Goal: Task Accomplishment & Management: Manage account settings

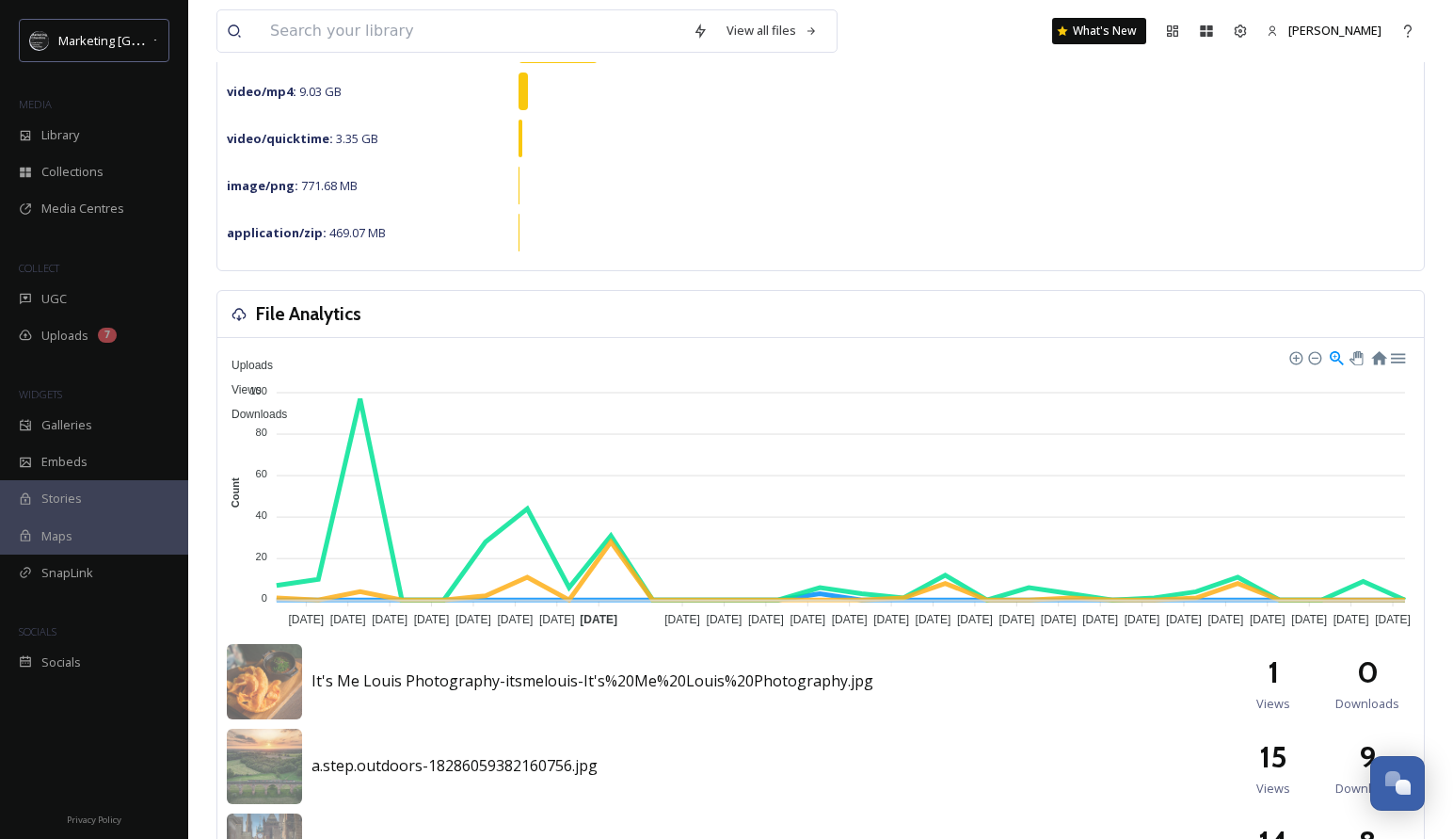
scroll to position [408, 0]
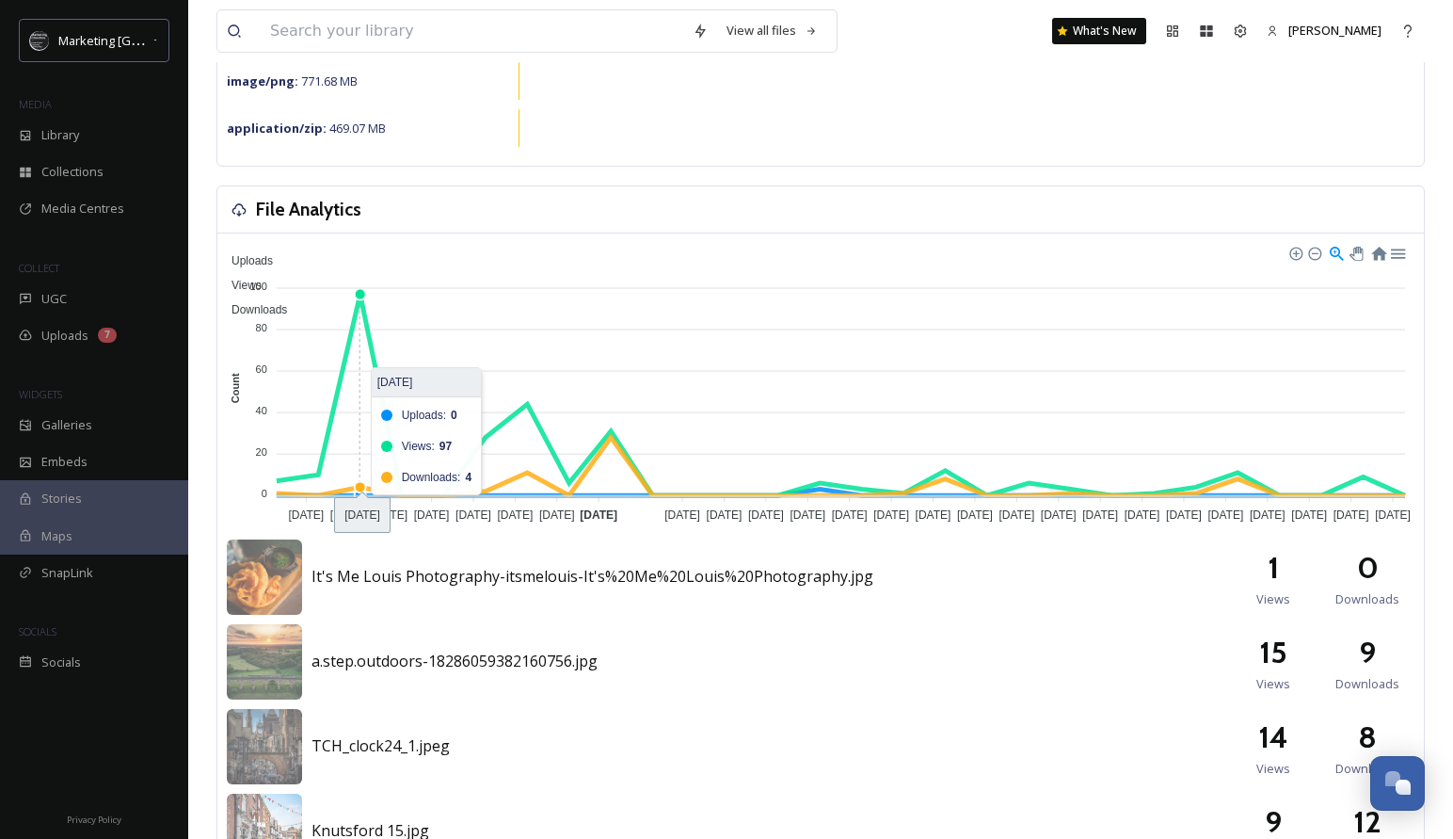
click at [364, 296] on foreignobject "Uploads Views Downloads" at bounding box center [821, 384] width 1188 height 282
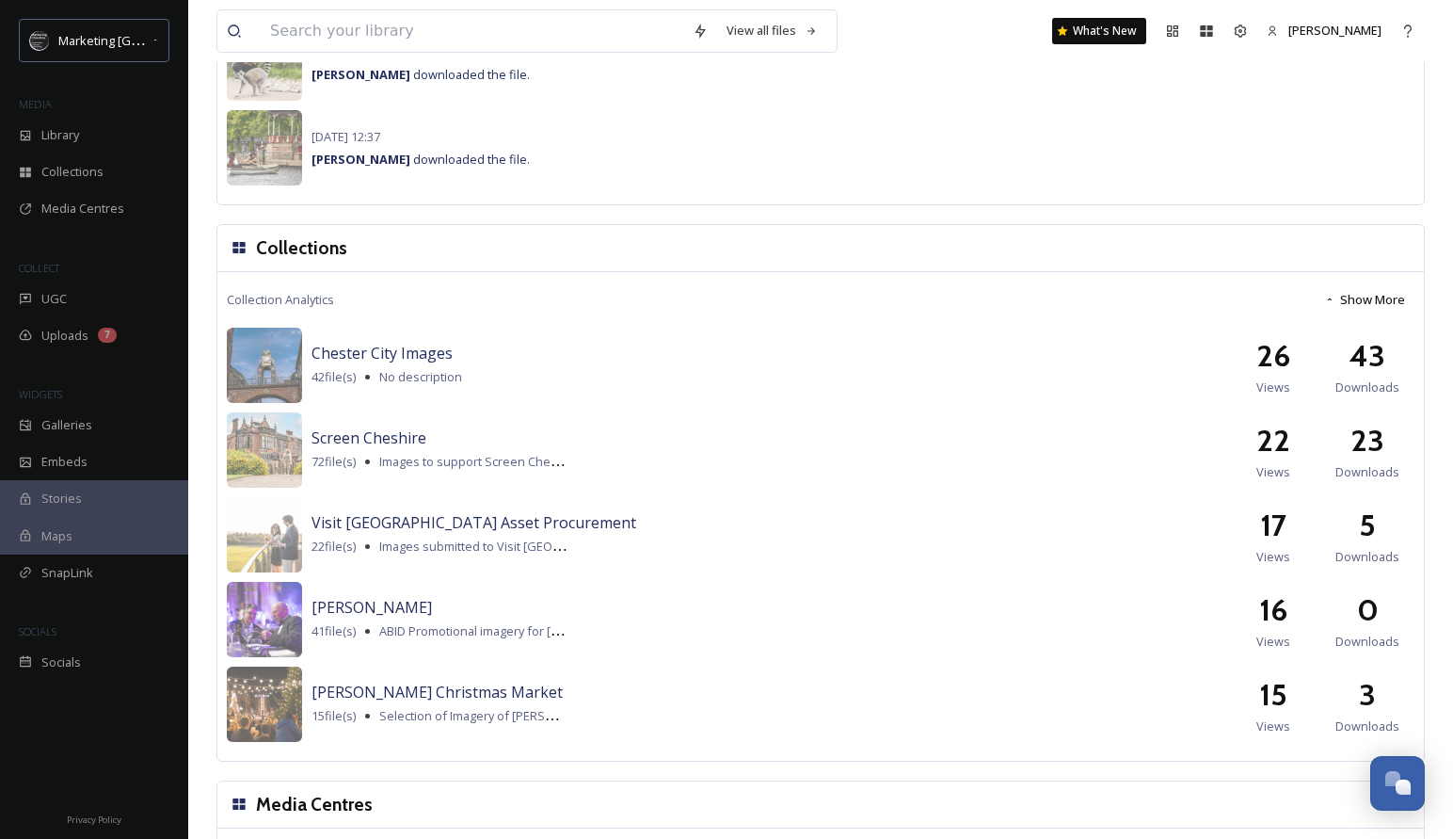
scroll to position [1618, 0]
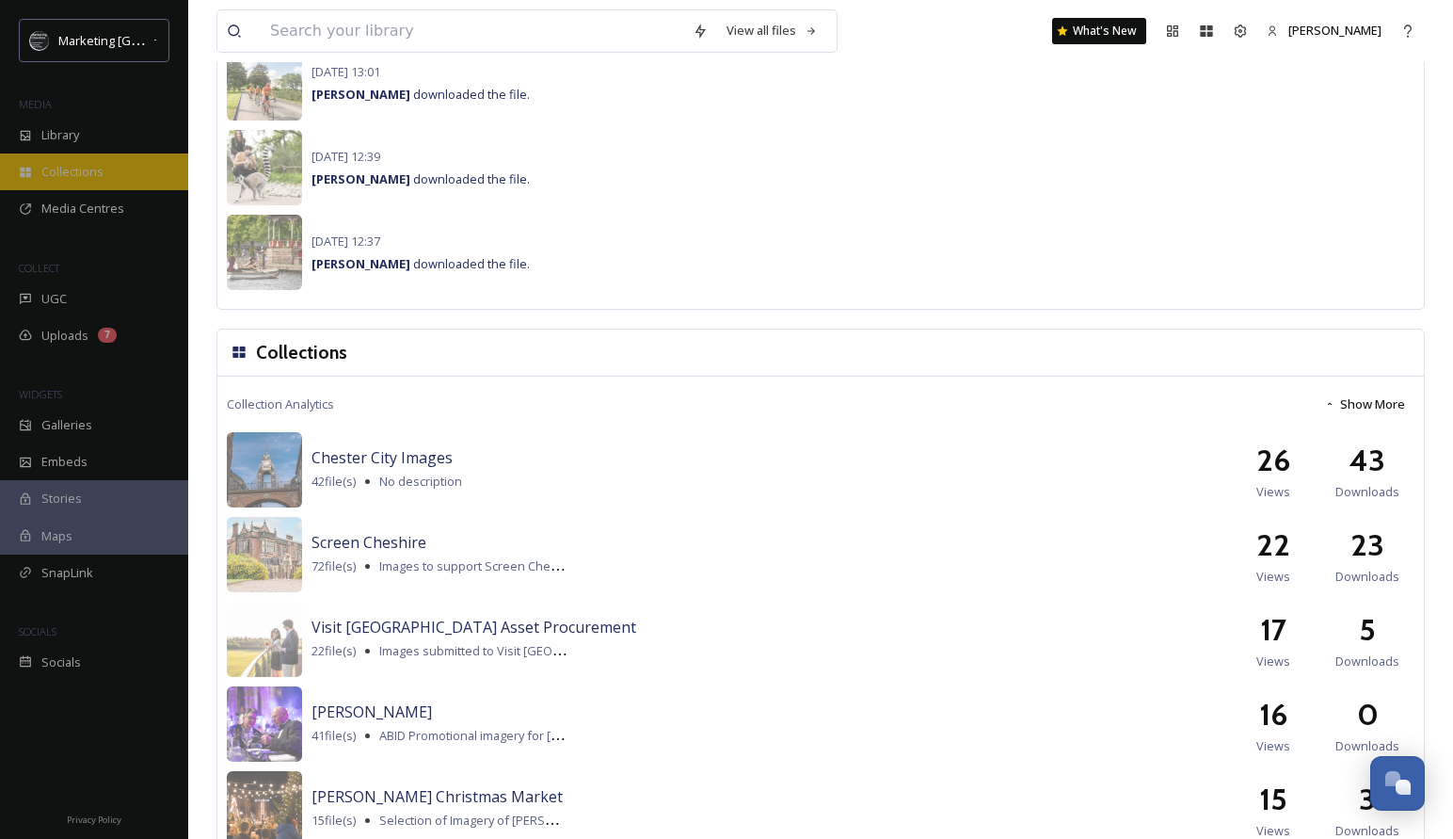
click at [84, 184] on div "Collections" at bounding box center [94, 171] width 188 height 37
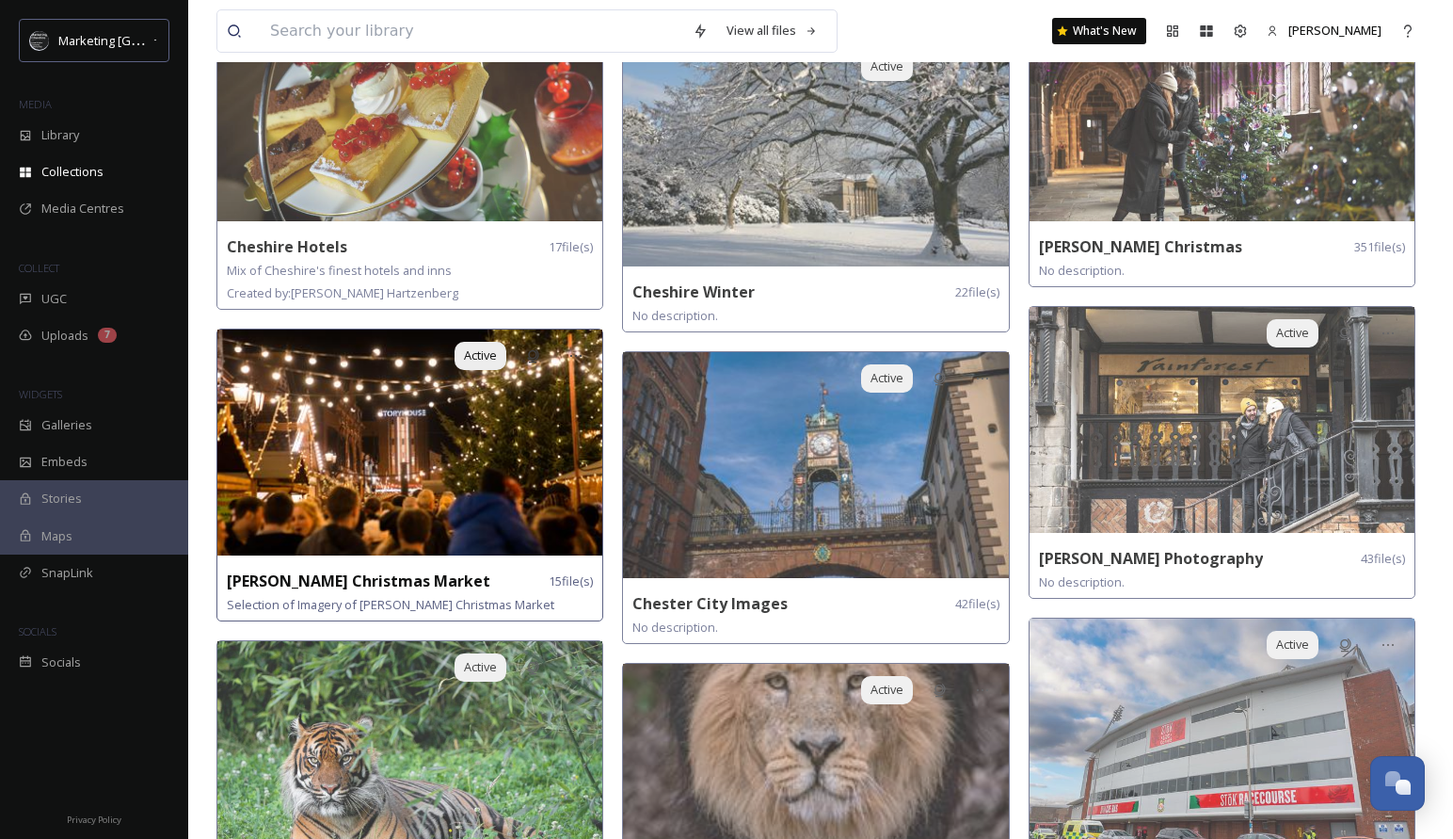
scroll to position [821, 0]
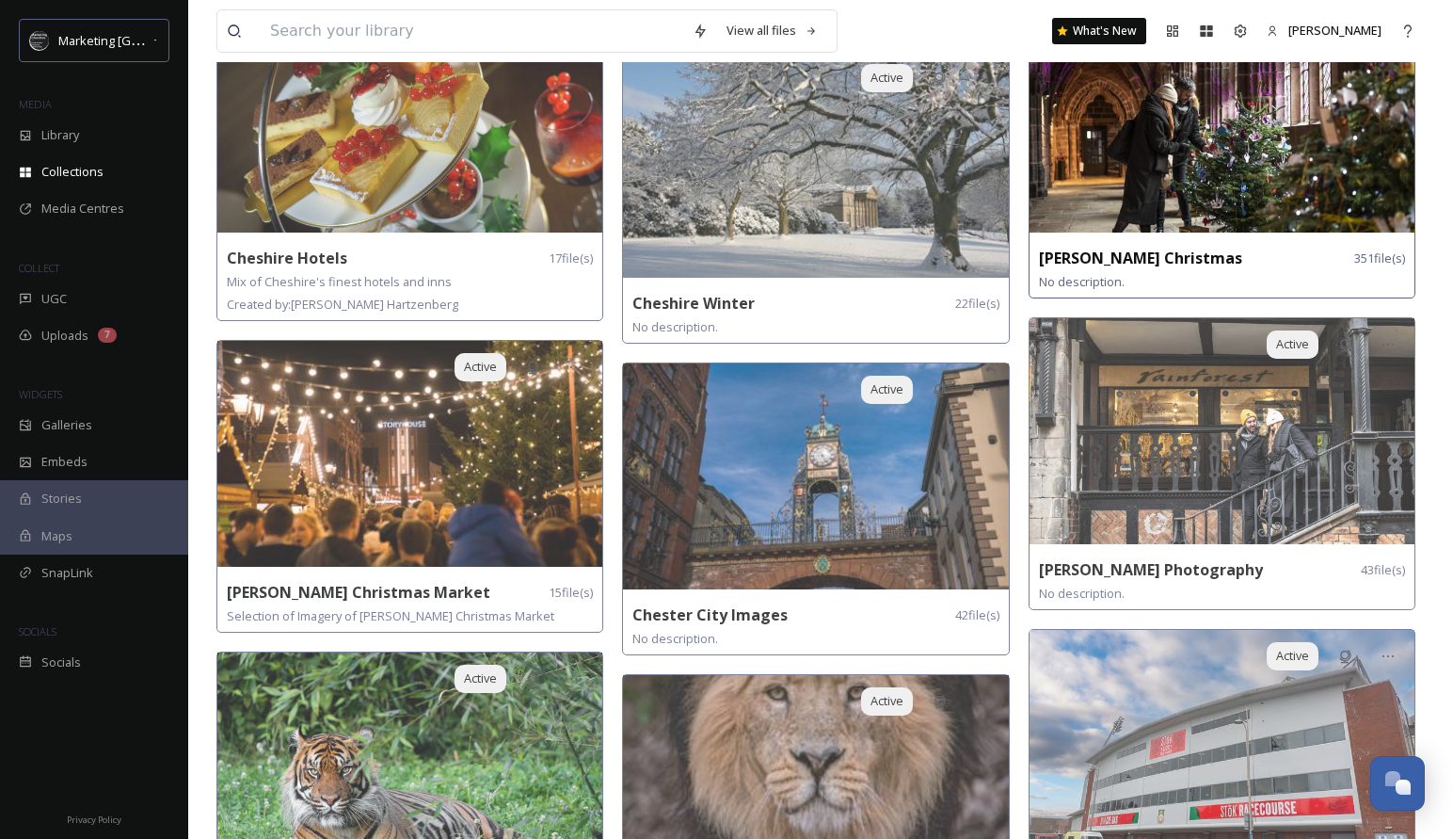
click at [1123, 262] on strong "[PERSON_NAME] Christmas" at bounding box center [1140, 258] width 203 height 21
click at [1157, 192] on img at bounding box center [1222, 120] width 385 height 226
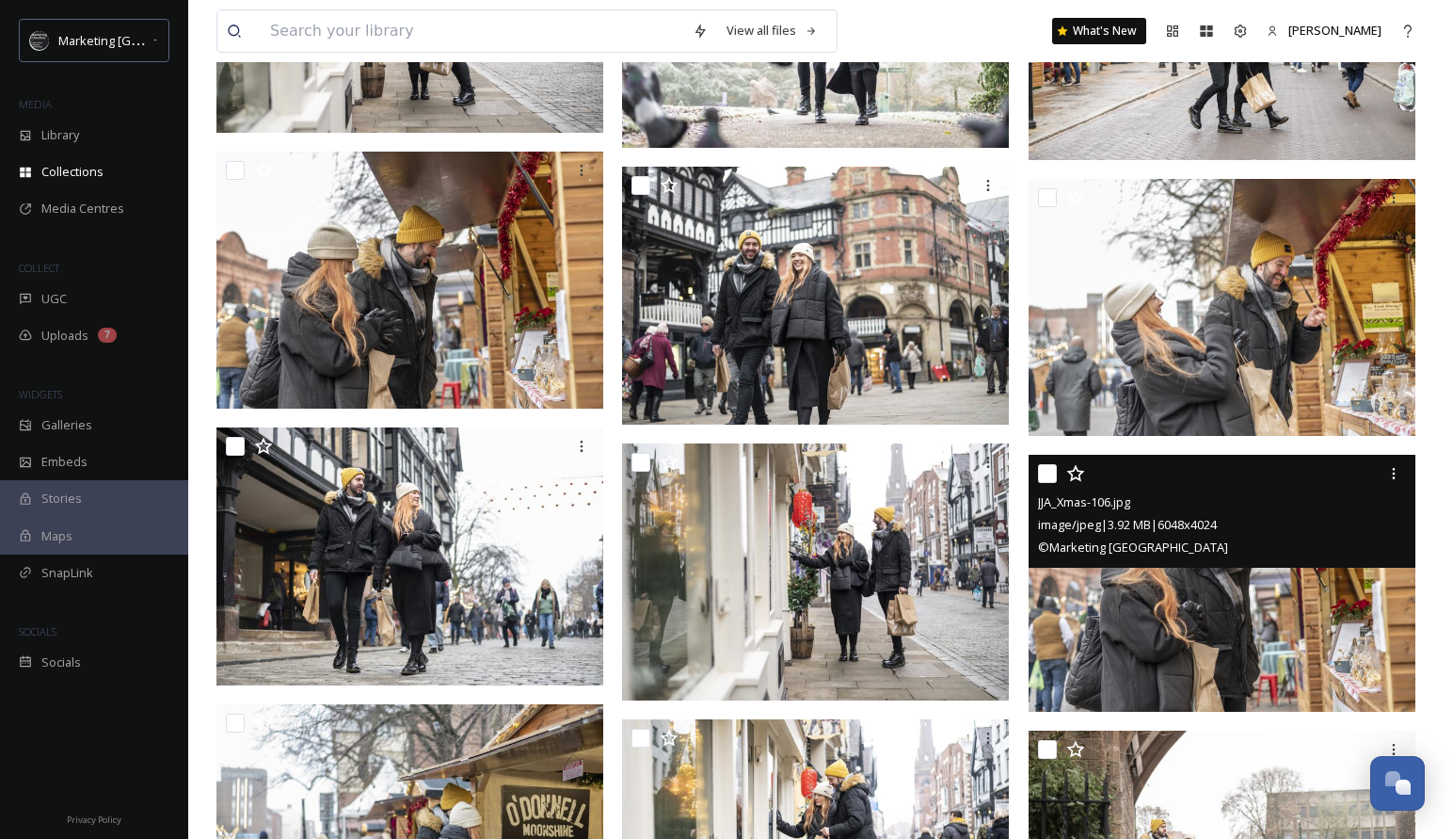
scroll to position [8403, 0]
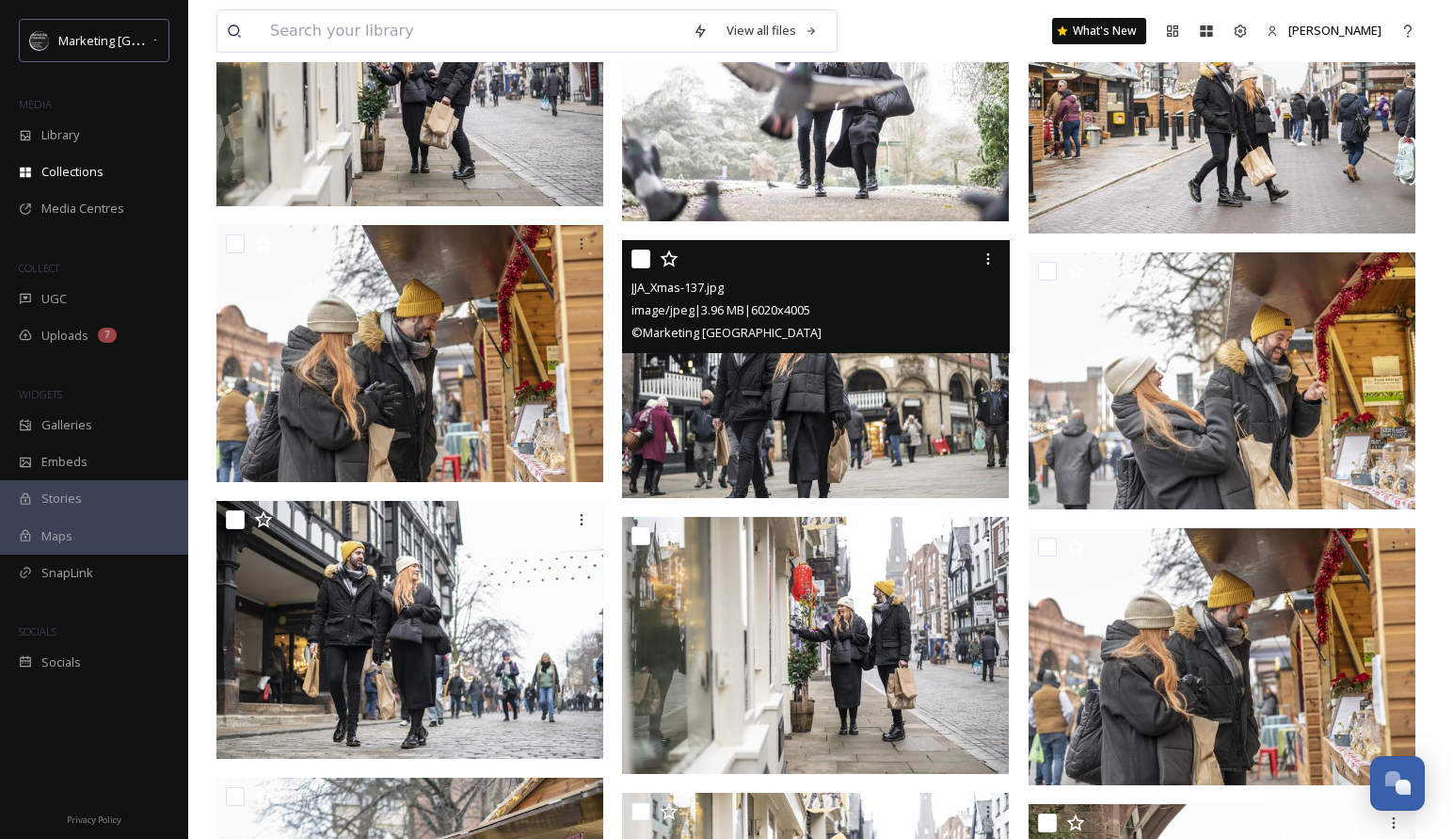
click at [642, 260] on input "checkbox" at bounding box center [641, 258] width 19 height 19
checkbox input "true"
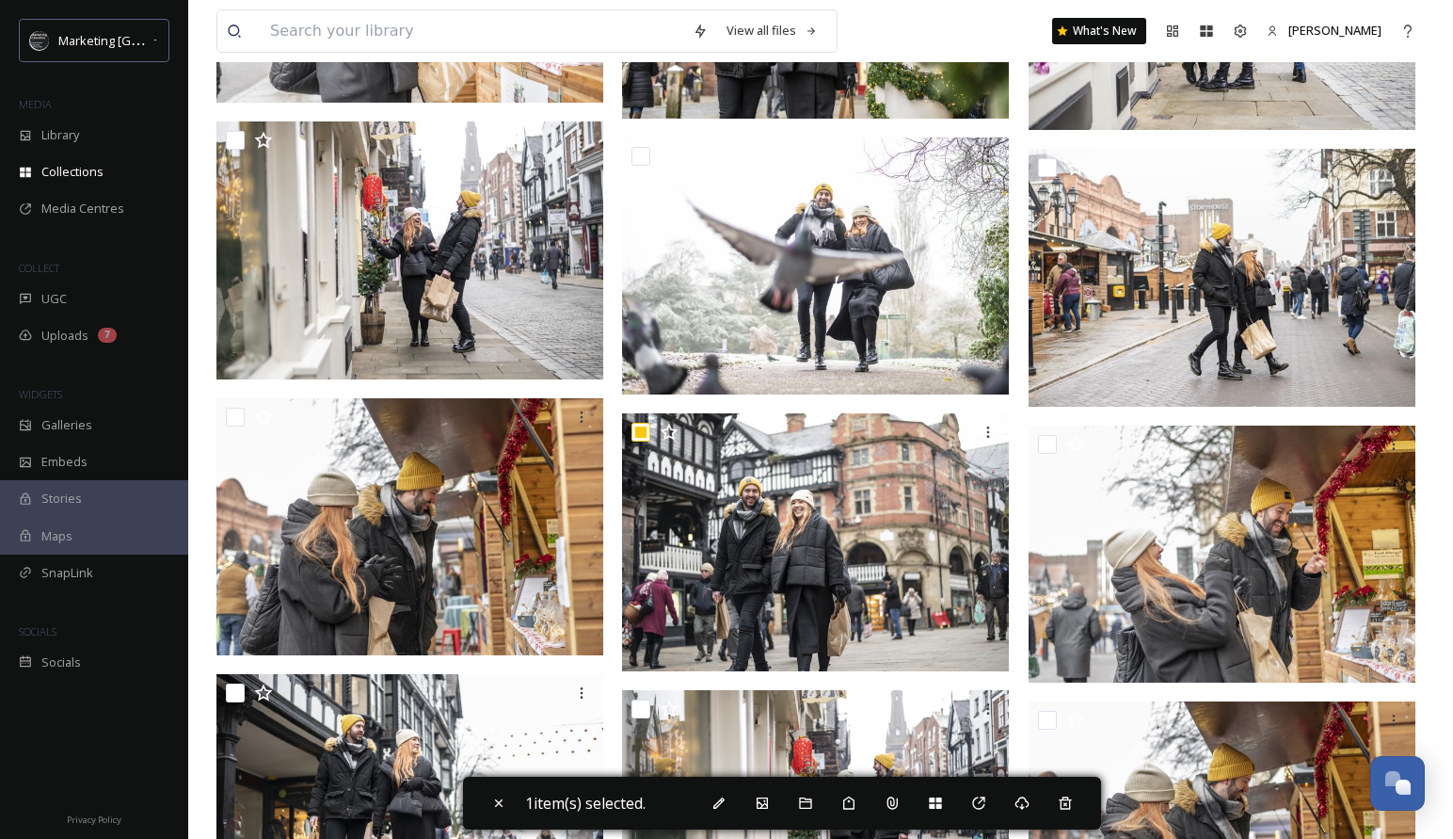
scroll to position [8192, 0]
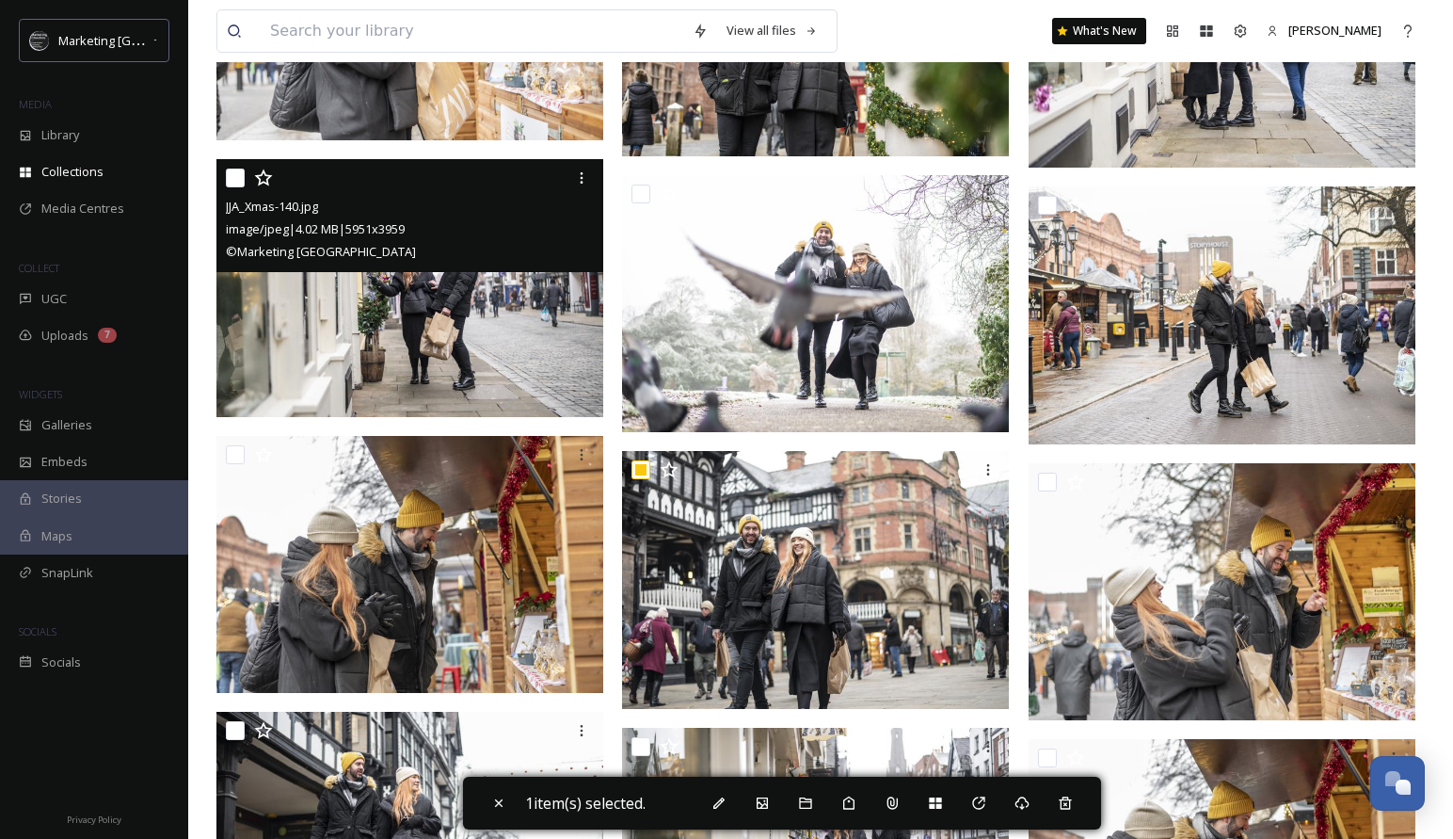
click at [240, 180] on input "checkbox" at bounding box center [235, 177] width 19 height 19
checkbox input "true"
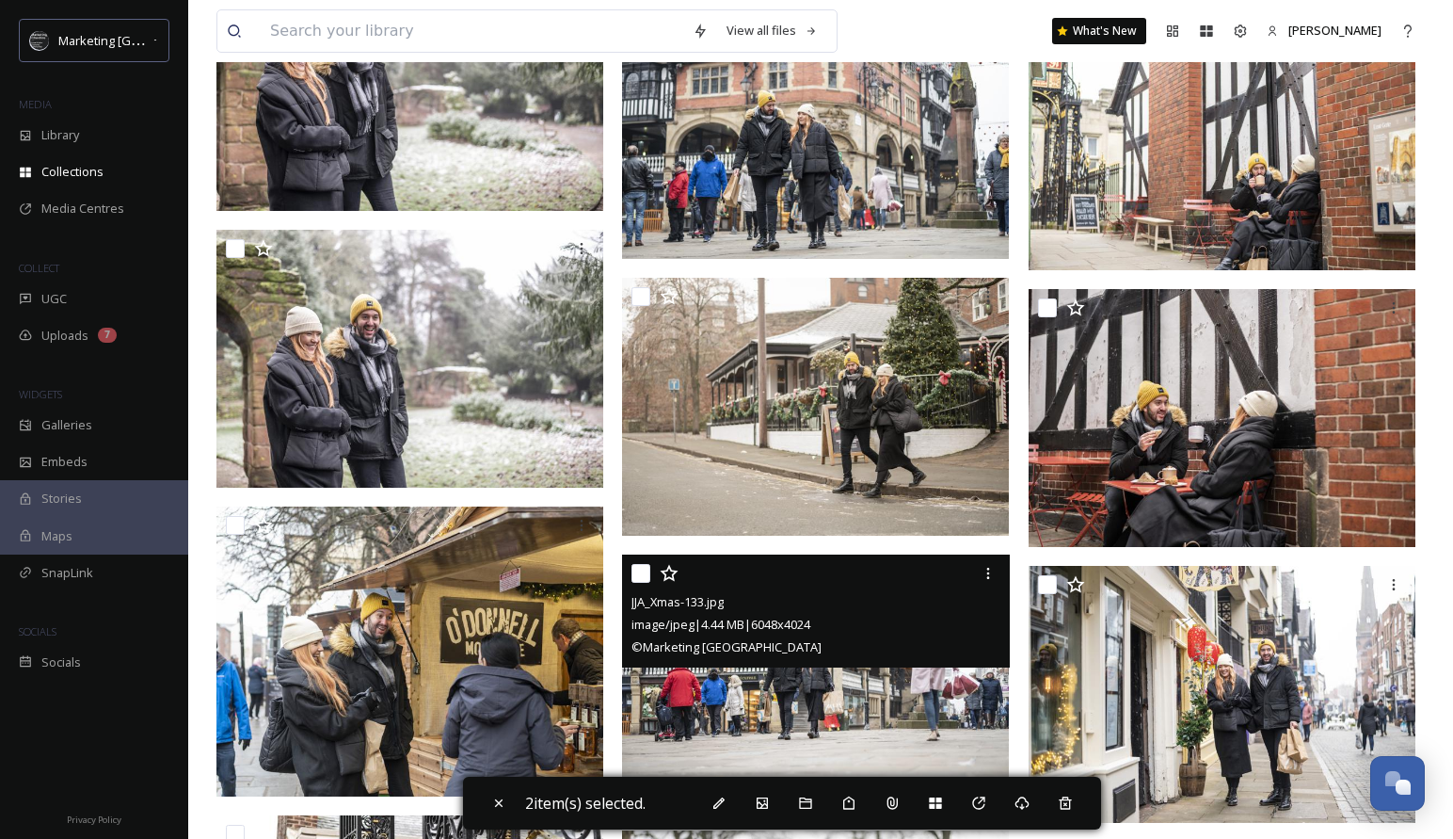
scroll to position [5891, 0]
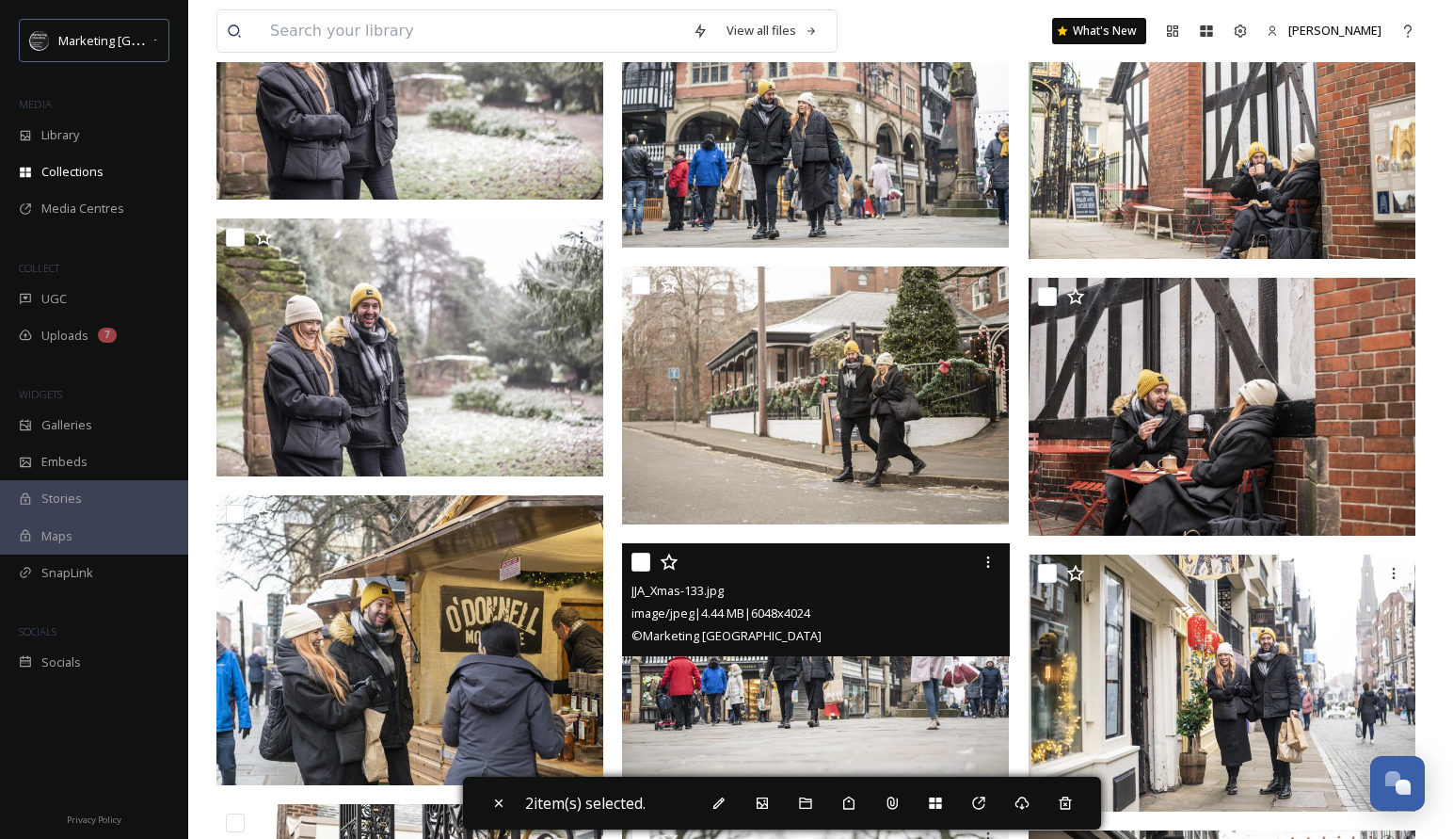
click at [638, 564] on input "checkbox" at bounding box center [641, 562] width 19 height 19
checkbox input "true"
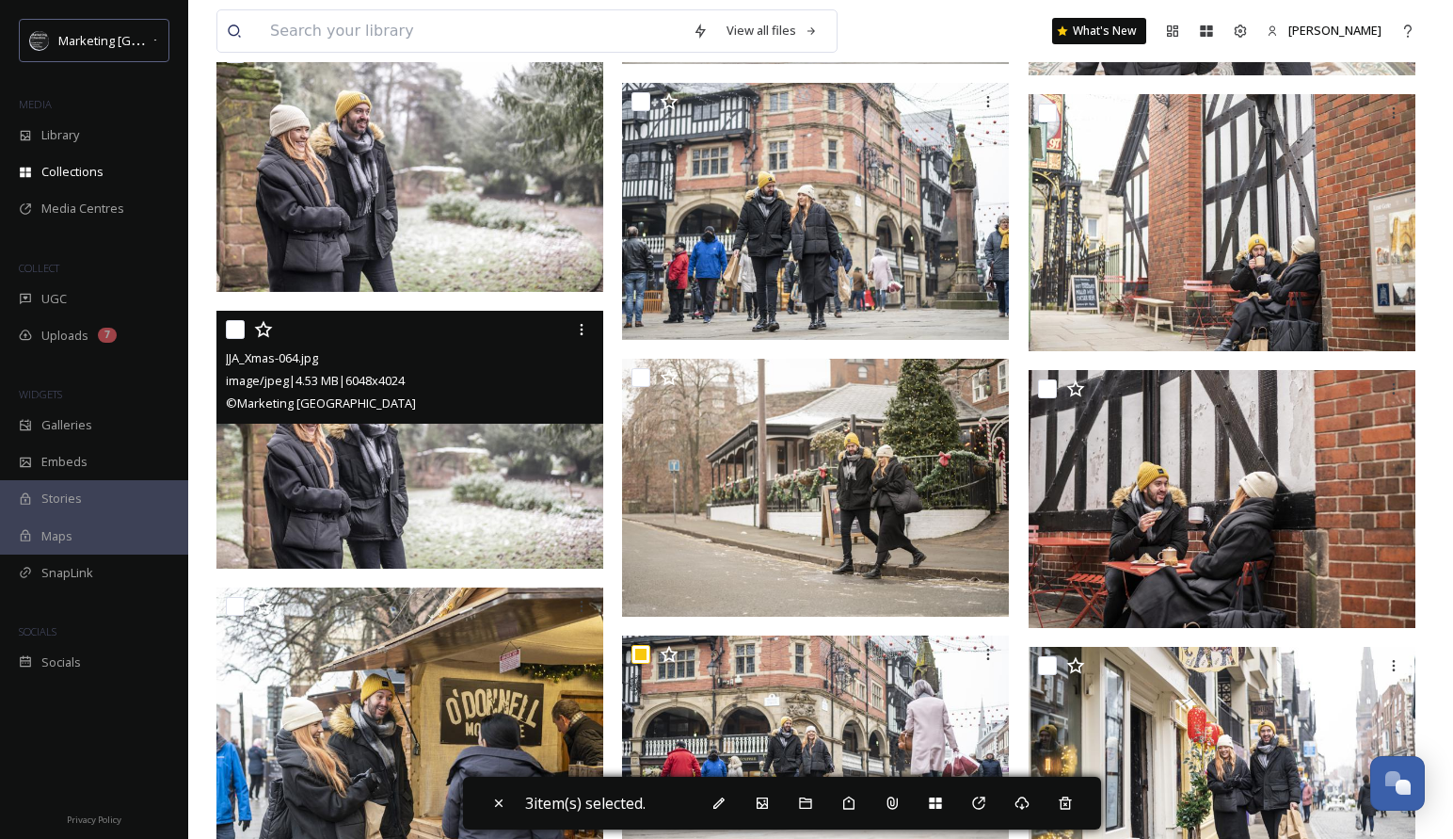
scroll to position [5710, 0]
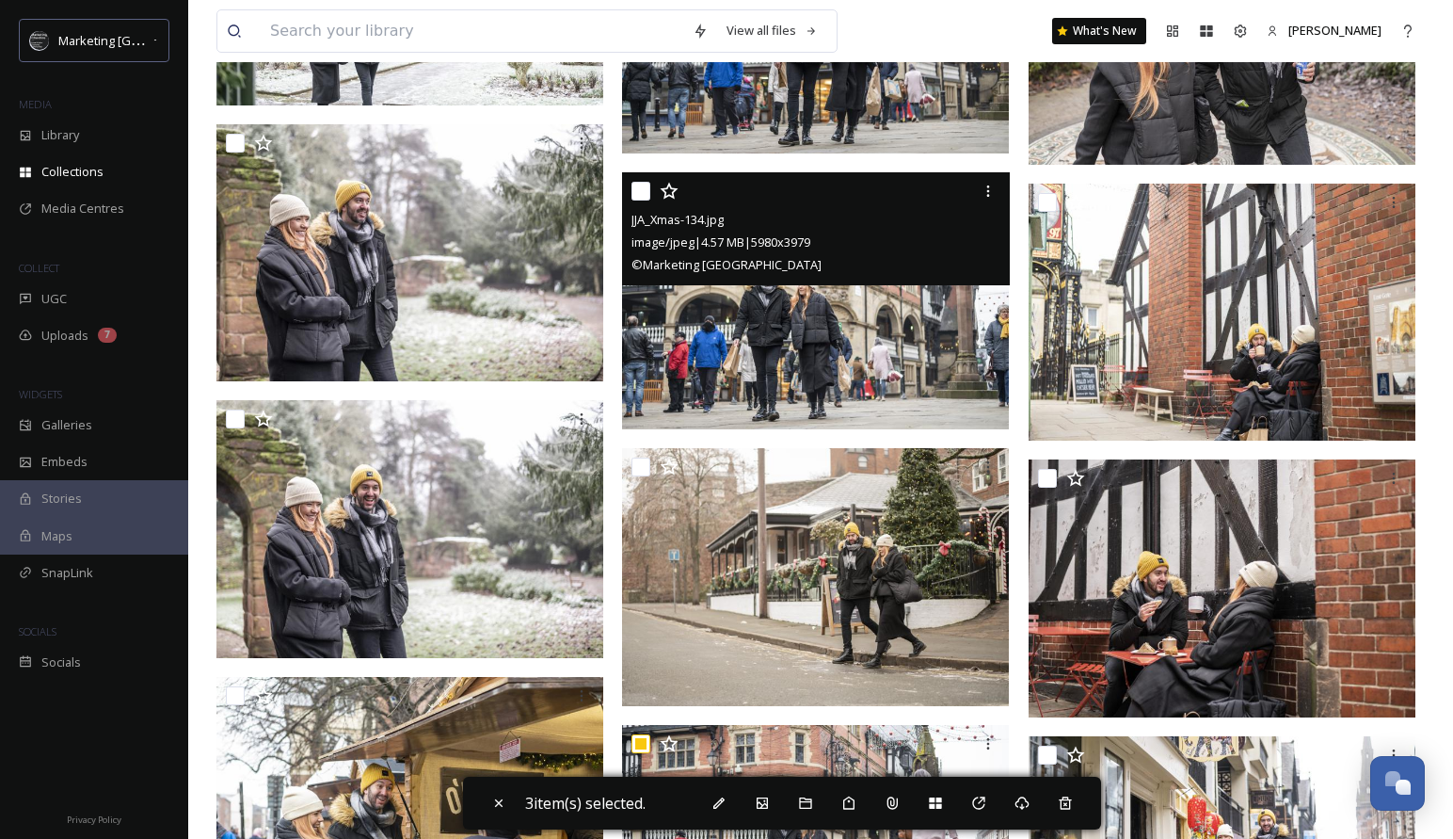
click at [638, 191] on input "checkbox" at bounding box center [641, 191] width 19 height 19
checkbox input "true"
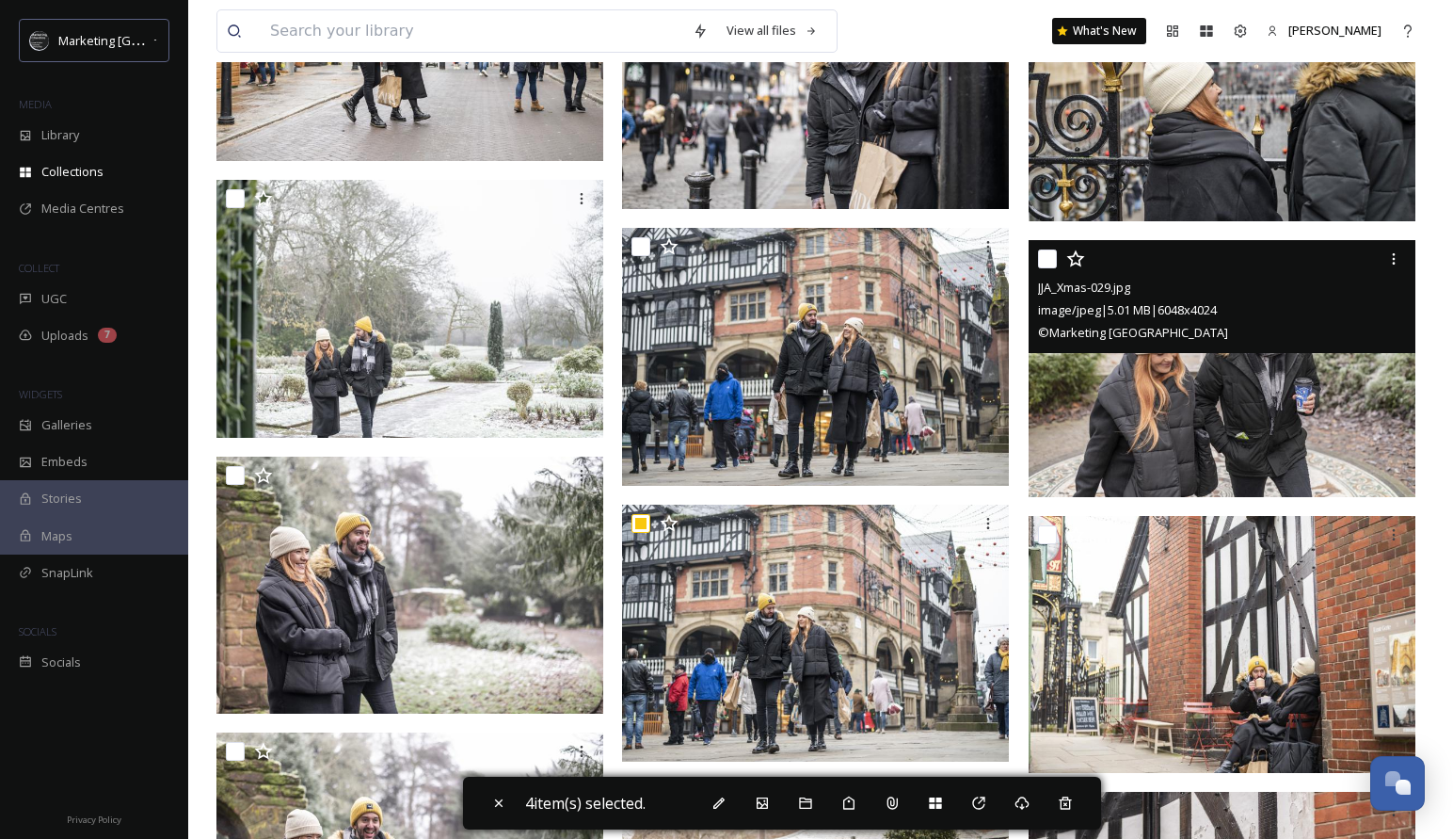
scroll to position [5365, 0]
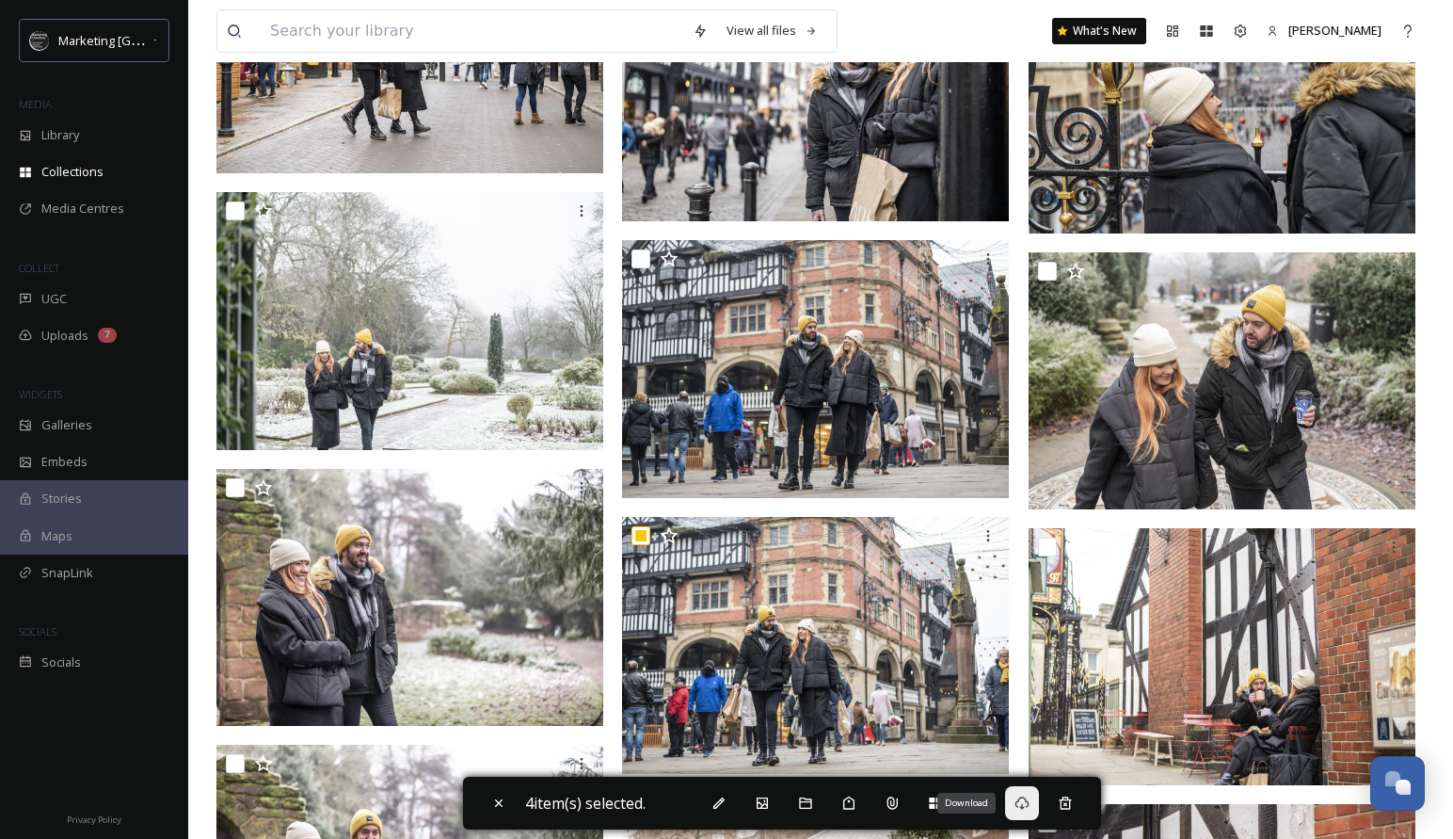
click at [1026, 805] on icon at bounding box center [1022, 802] width 15 height 15
click at [1030, 802] on icon at bounding box center [1022, 802] width 15 height 15
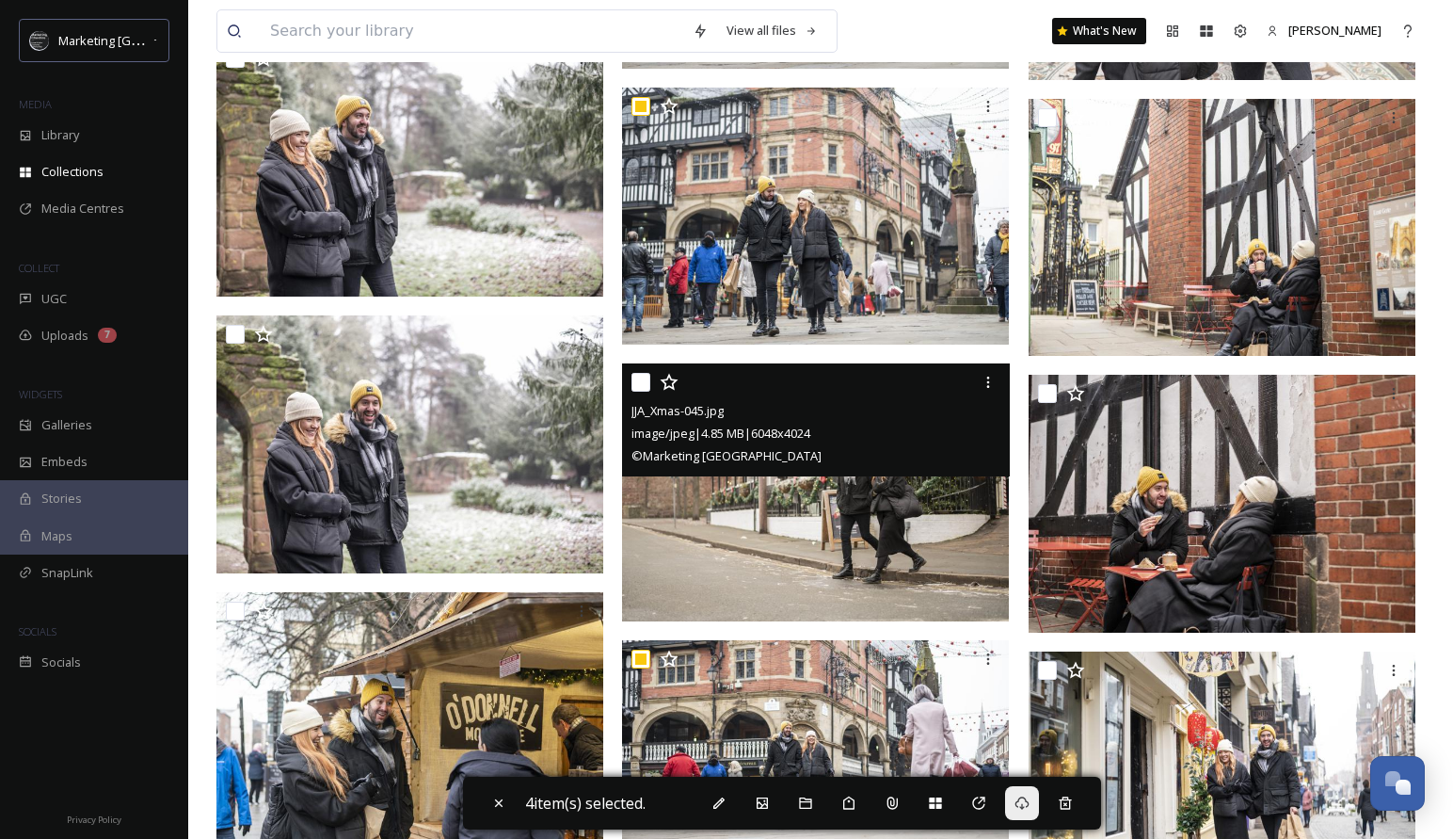
scroll to position [5783, 0]
